Goal: Information Seeking & Learning: Learn about a topic

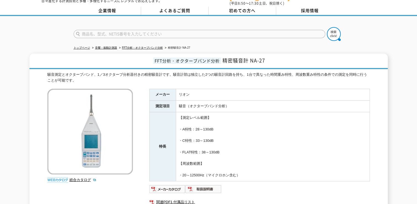
scroll to position [28, 0]
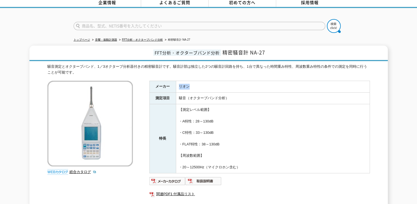
drag, startPoint x: 198, startPoint y: 83, endPoint x: 173, endPoint y: 82, distance: 24.8
click at [173, 82] on tr "メーカー リオン" at bounding box center [260, 87] width 220 height 12
drag, startPoint x: 173, startPoint y: 82, endPoint x: 228, endPoint y: 88, distance: 54.7
click at [228, 92] on td "騒音（オクターブバンド分析）" at bounding box center [273, 98] width 194 height 12
drag, startPoint x: 234, startPoint y: 98, endPoint x: 179, endPoint y: 98, distance: 55.2
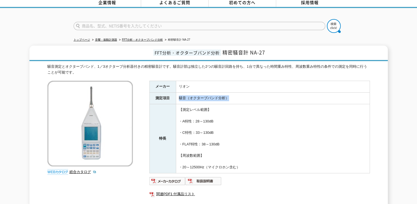
click at [179, 98] on td "騒音（オクターブバンド分析）" at bounding box center [273, 98] width 194 height 12
drag, startPoint x: 179, startPoint y: 98, endPoint x: 252, endPoint y: 134, distance: 81.2
click at [252, 134] on td "【測定レベル範囲】 ・A特性：28～130dB ・C特性：33～130dB ・FLAT特性：38～130dB 【周波数範囲】 ・20～12500Hz（マイクロ…" at bounding box center [273, 138] width 194 height 69
click at [246, 161] on td "【測定レベル範囲】 ・A特性：28～130dB ・C特性：33～130dB ・FLAT特性：38～130dB 【周波数範囲】 ・20～12500Hz（マイクロ…" at bounding box center [273, 138] width 194 height 69
drag, startPoint x: 246, startPoint y: 161, endPoint x: 233, endPoint y: 134, distance: 29.8
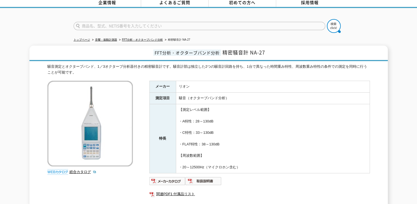
click at [233, 134] on td "【測定レベル範囲】 ・A特性：28～130dB ・C特性：33～130dB ・FLAT特性：38～130dB 【周波数範囲】 ・20～12500Hz（マイクロ…" at bounding box center [273, 138] width 194 height 69
drag, startPoint x: 230, startPoint y: 136, endPoint x: 235, endPoint y: 142, distance: 7.4
click at [235, 142] on td "【測定レベル範囲】 ・A特性：28～130dB ・C特性：33～130dB ・FLAT特性：38～130dB 【周波数範囲】 ・20～12500Hz（マイクロ…" at bounding box center [273, 138] width 194 height 69
drag, startPoint x: 235, startPoint y: 142, endPoint x: 274, endPoint y: 147, distance: 39.0
click at [274, 147] on td "【測定レベル範囲】 ・A特性：28～130dB ・C特性：33～130dB ・FLAT特性：38～130dB 【周波数範囲】 ・20～12500Hz（マイクロ…" at bounding box center [273, 138] width 194 height 69
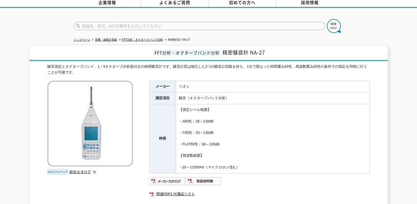
scroll to position [107, 0]
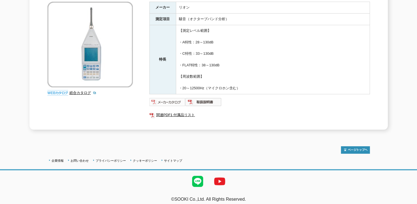
click at [177, 98] on img at bounding box center [168, 101] width 36 height 9
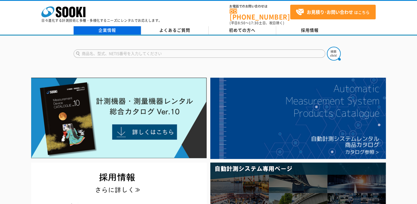
click at [115, 26] on link "企業情報" at bounding box center [108, 30] width 68 height 8
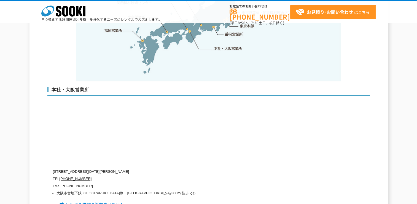
scroll to position [1214, 0]
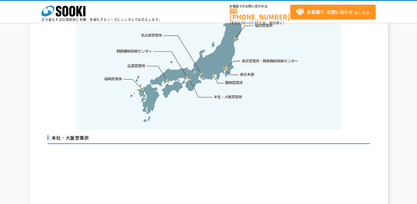
click at [226, 58] on img at bounding box center [208, 43] width 265 height 174
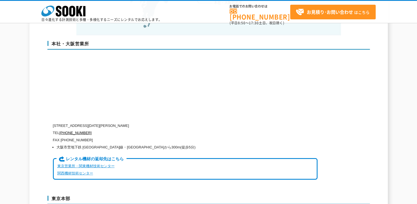
scroll to position [1242, 0]
